Goal: Transaction & Acquisition: Subscribe to service/newsletter

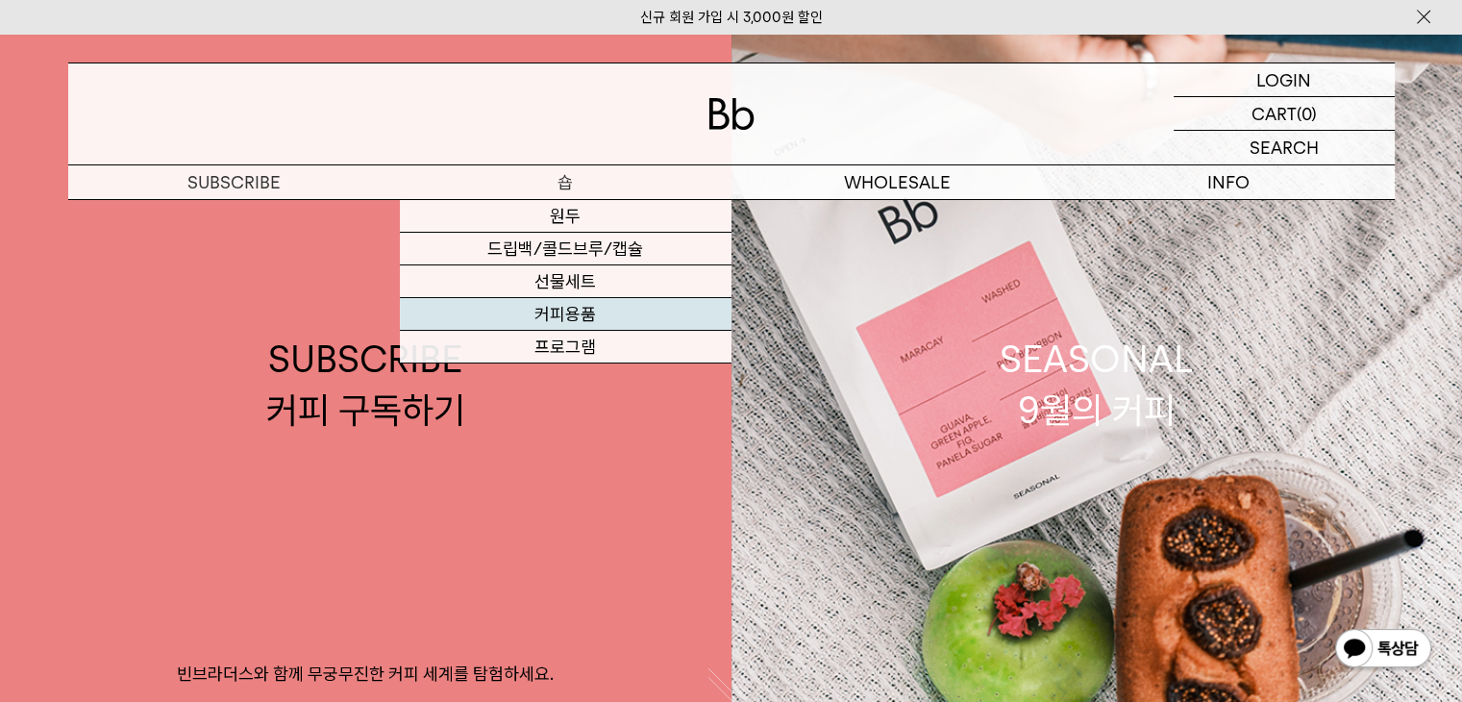
click at [567, 316] on link "커피용품" at bounding box center [566, 314] width 332 height 33
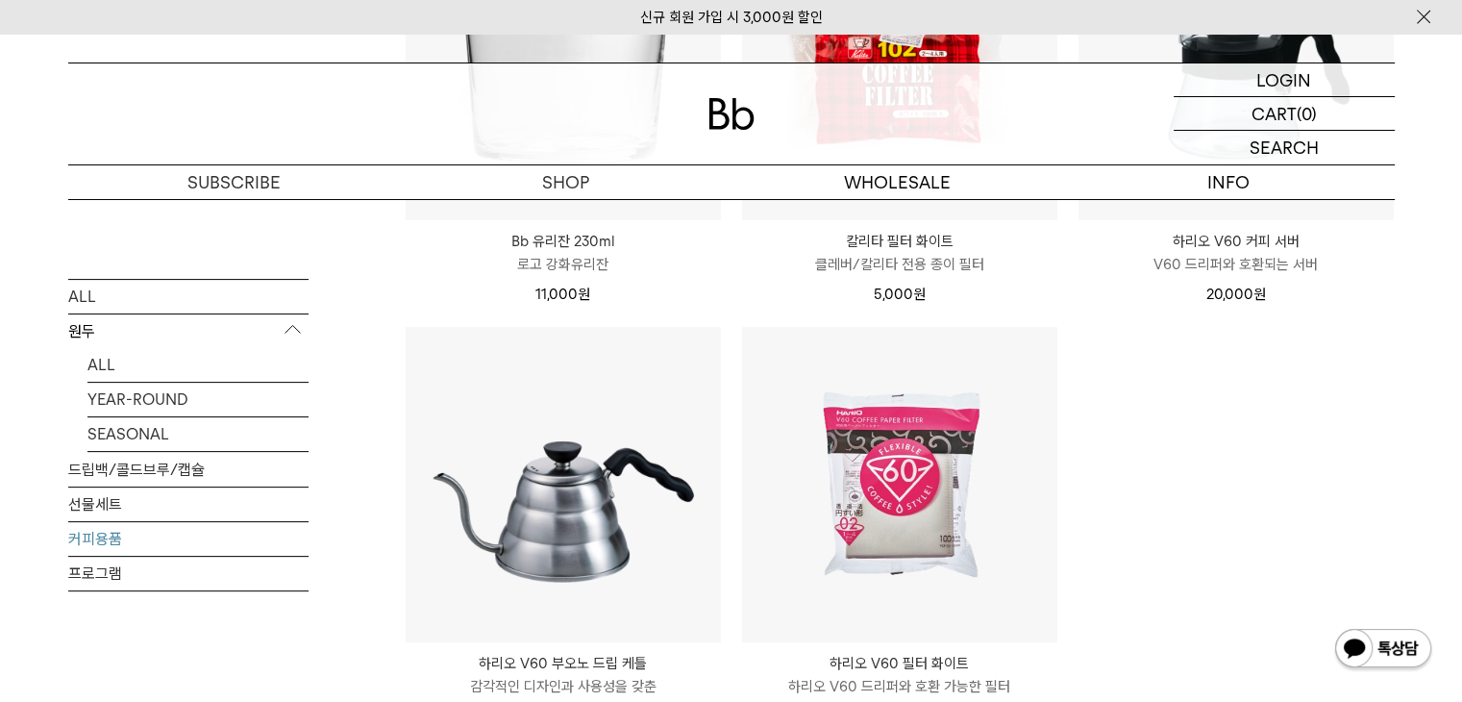
scroll to position [673, 0]
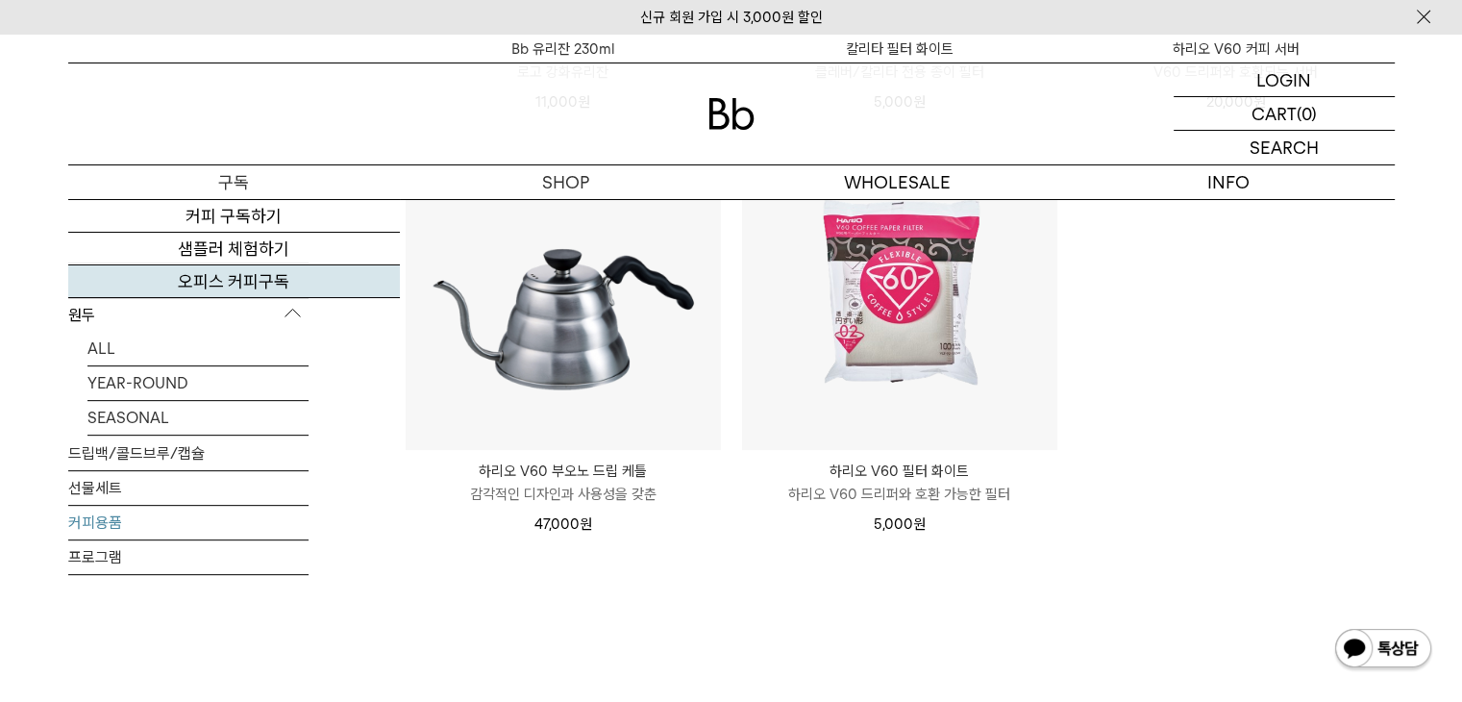
click at [221, 274] on link "오피스 커피구독" at bounding box center [234, 281] width 332 height 33
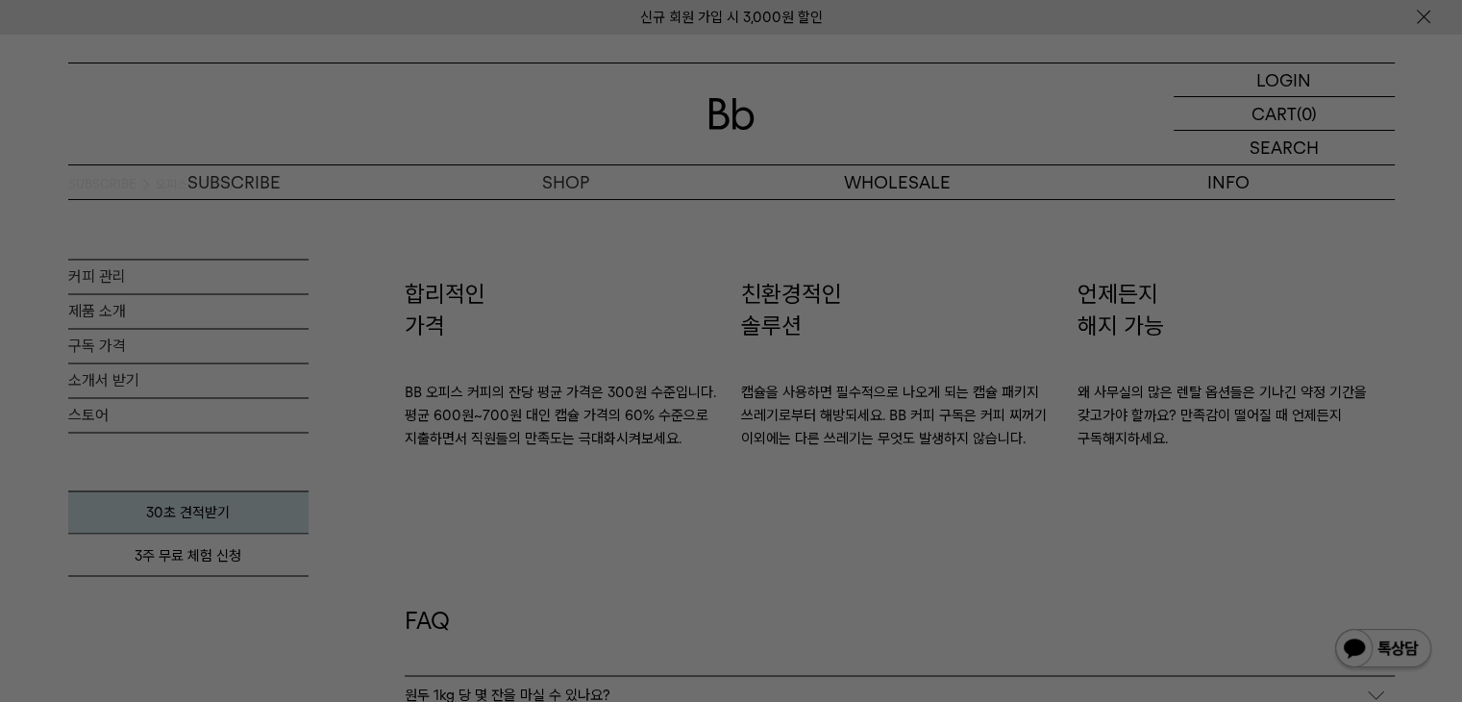
scroll to position [3268, 0]
